Goal: Navigation & Orientation: Find specific page/section

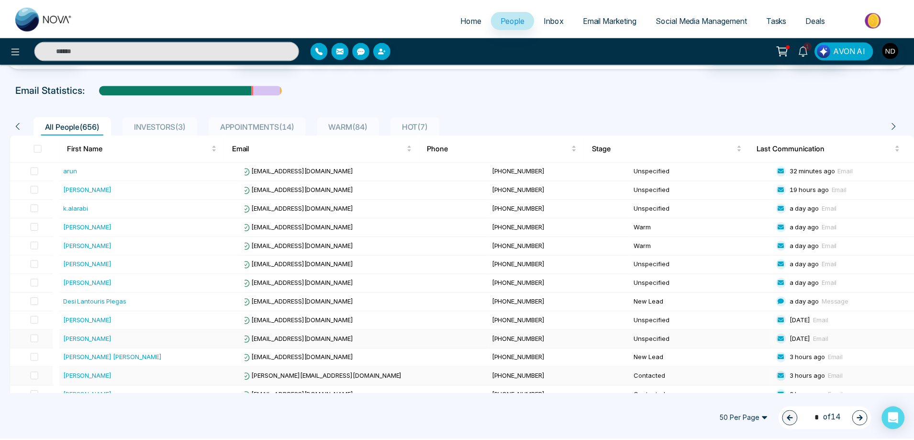
scroll to position [48, 0]
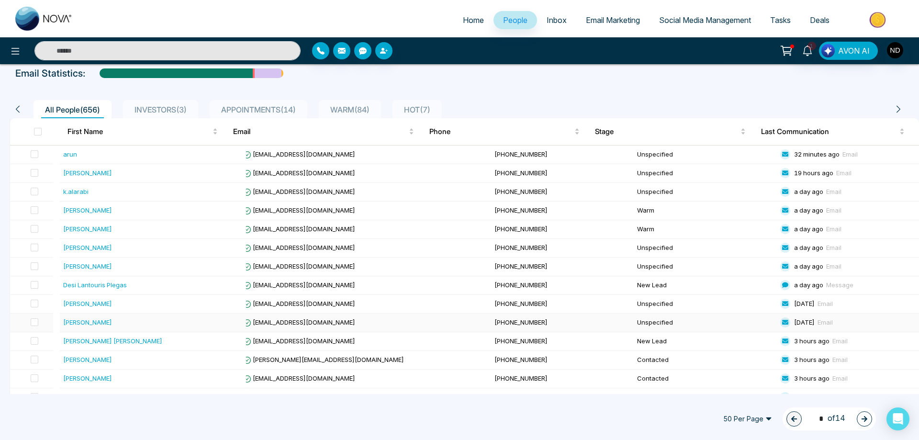
click at [73, 321] on div "[PERSON_NAME]" at bounding box center [87, 322] width 49 height 10
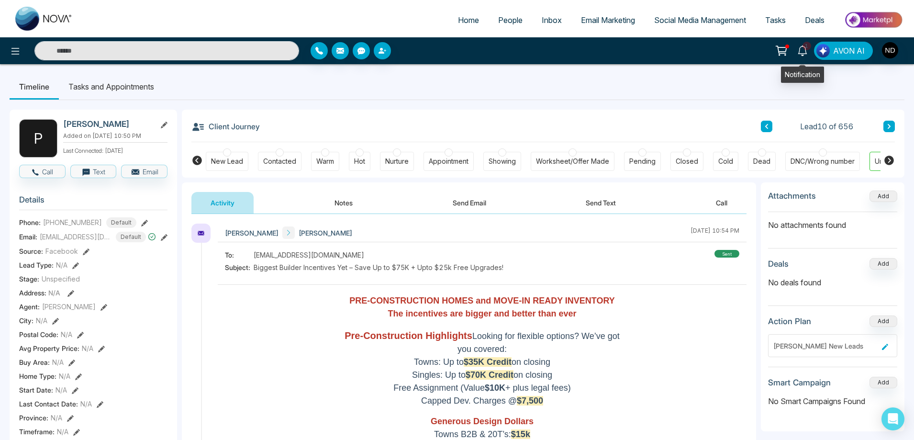
click at [806, 52] on icon at bounding box center [802, 50] width 11 height 11
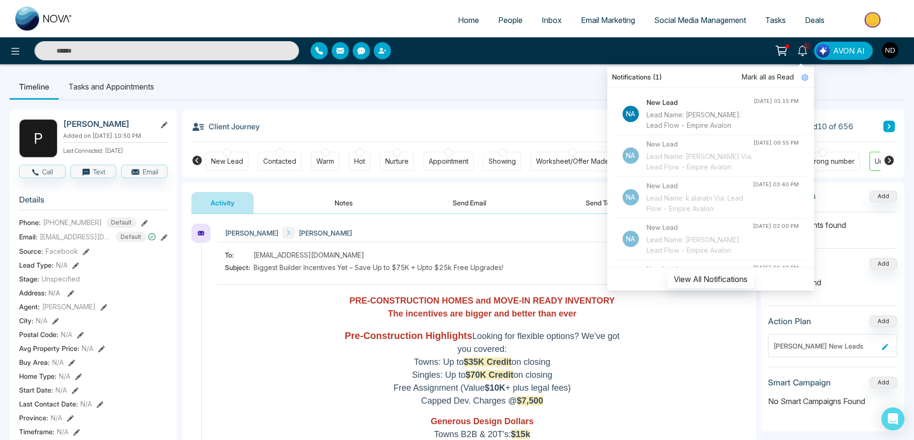
click at [489, 80] on ul "Timeline Tasks and Appointments" at bounding box center [457, 87] width 895 height 26
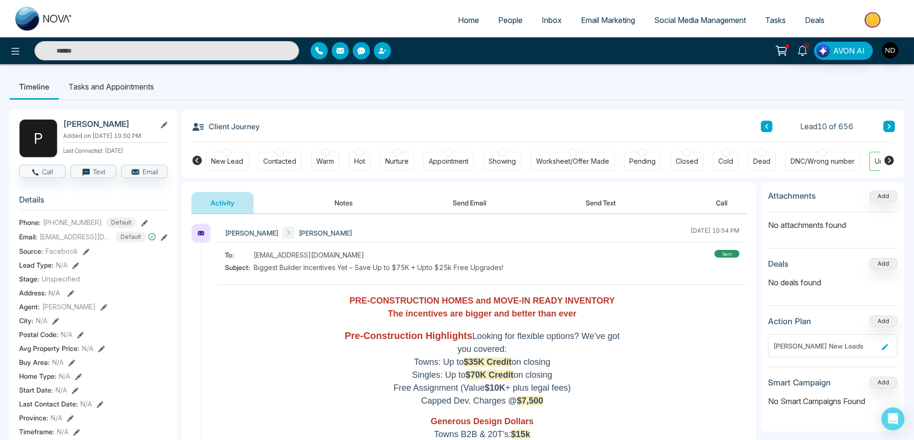
click at [498, 22] on span "People" at bounding box center [510, 20] width 24 height 10
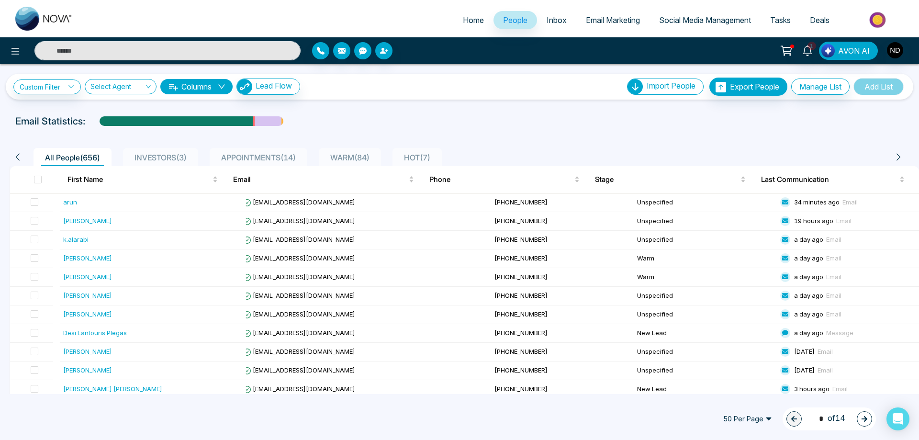
click at [812, 55] on icon at bounding box center [807, 50] width 11 height 11
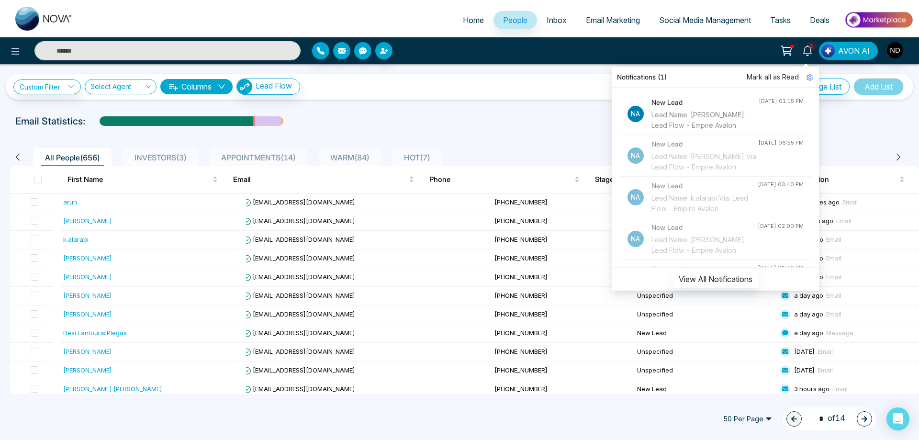
click at [787, 77] on span "Mark all as Read" at bounding box center [773, 77] width 52 height 11
click at [467, 94] on div "Custom Filter Choose a filters Cancel Apply Select Agent Columns Lead Flow Impo…" at bounding box center [459, 87] width 892 height 18
